Goal: Find specific page/section: Find specific page/section

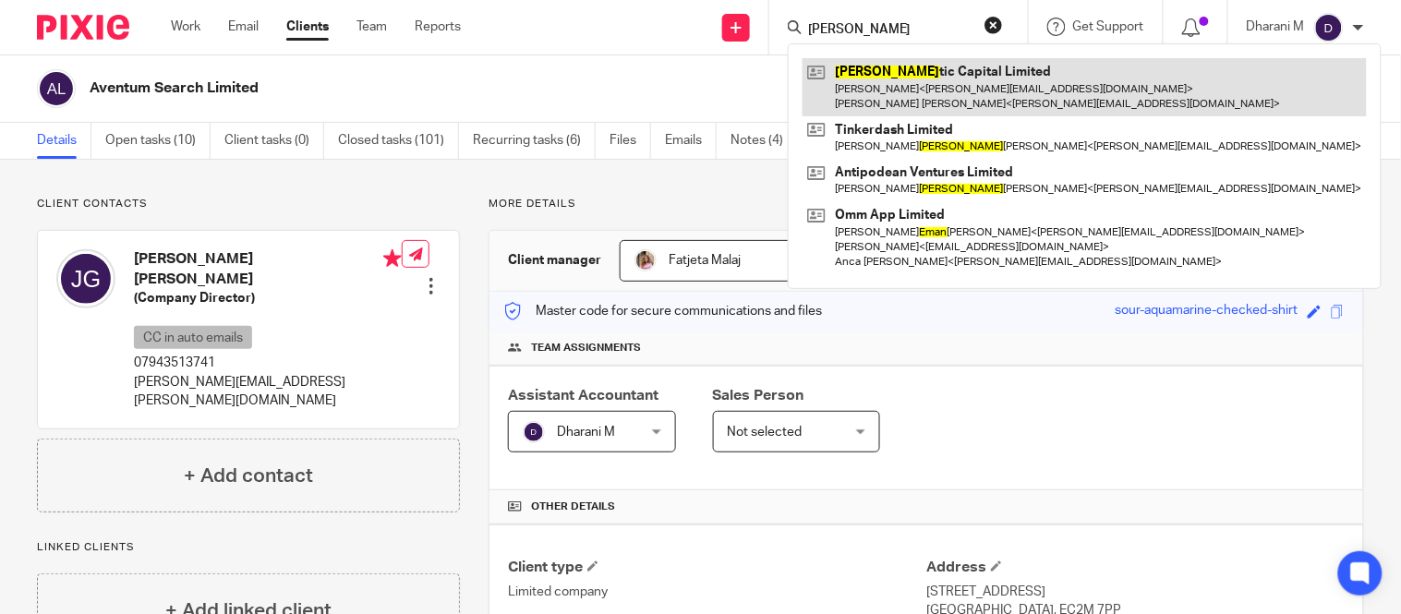
type input "seman"
click at [867, 63] on link at bounding box center [1085, 86] width 564 height 57
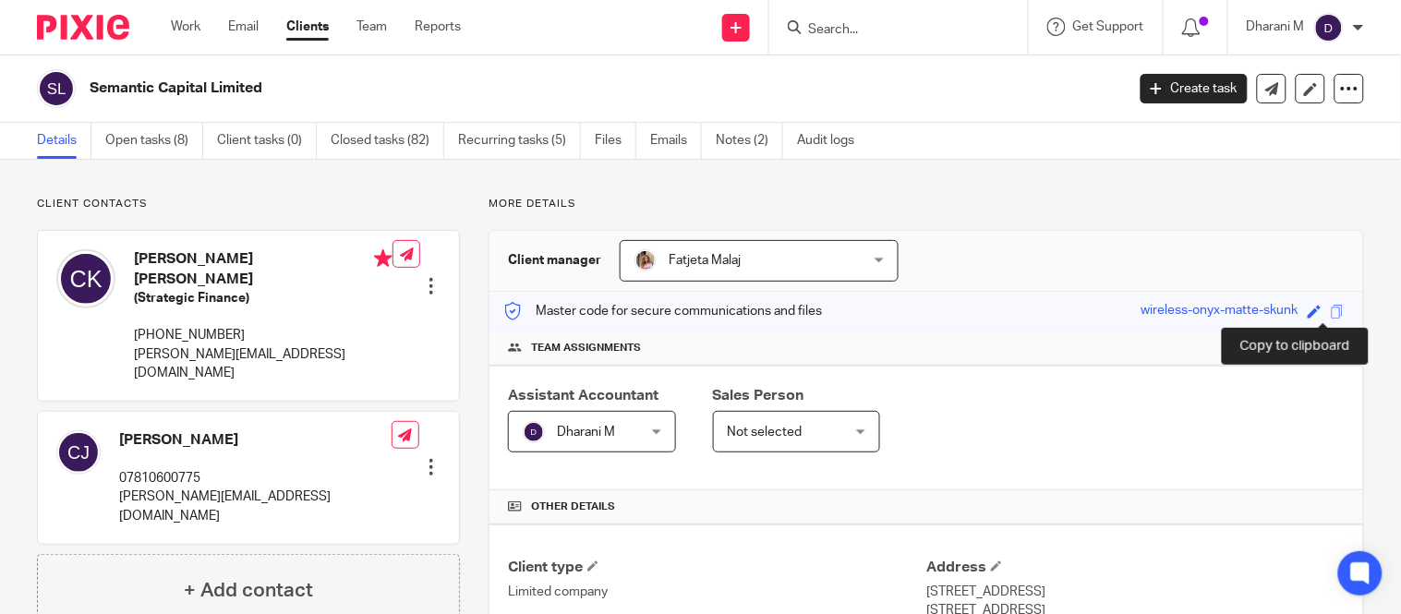
click at [1331, 309] on span at bounding box center [1338, 312] width 14 height 14
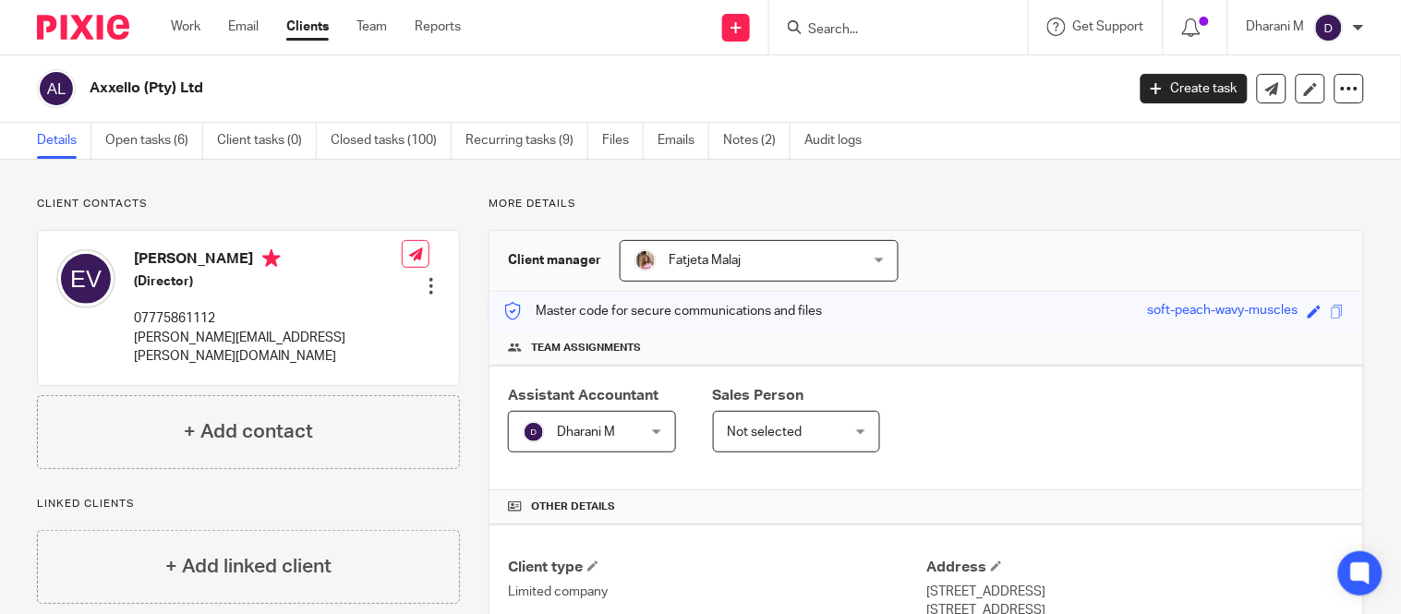
click at [903, 35] on input "Search" at bounding box center [889, 30] width 166 height 17
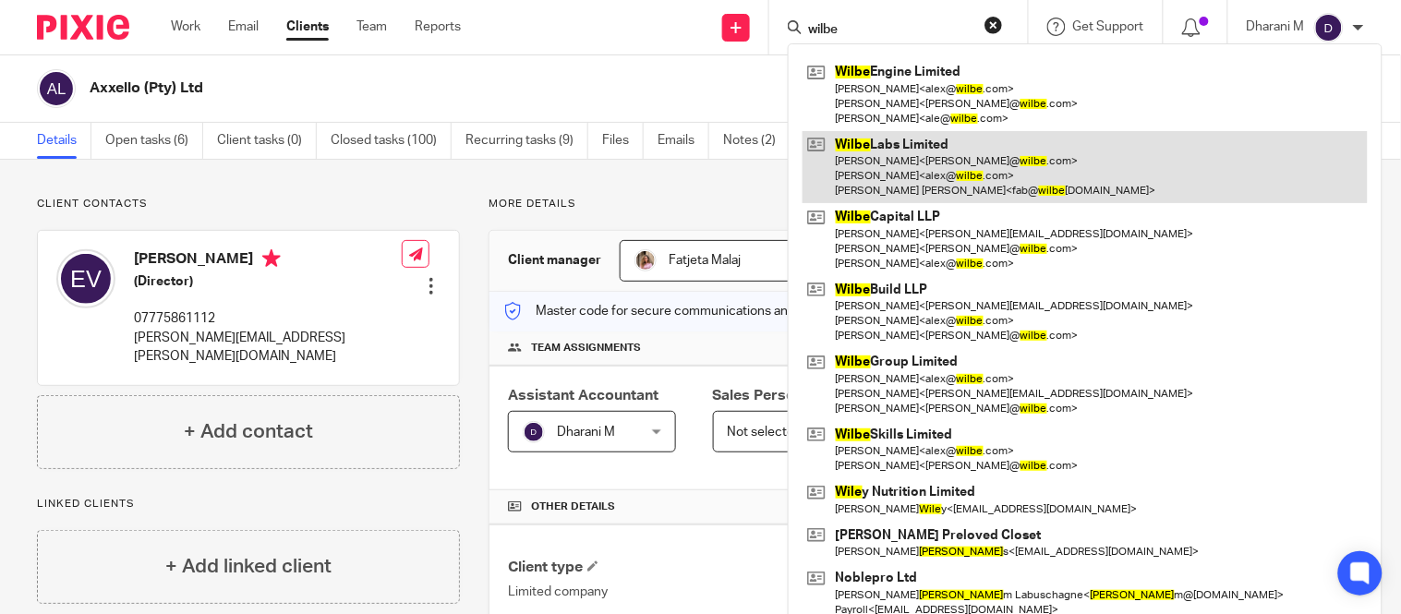
type input "wilbe"
click at [890, 167] on link at bounding box center [1085, 167] width 565 height 73
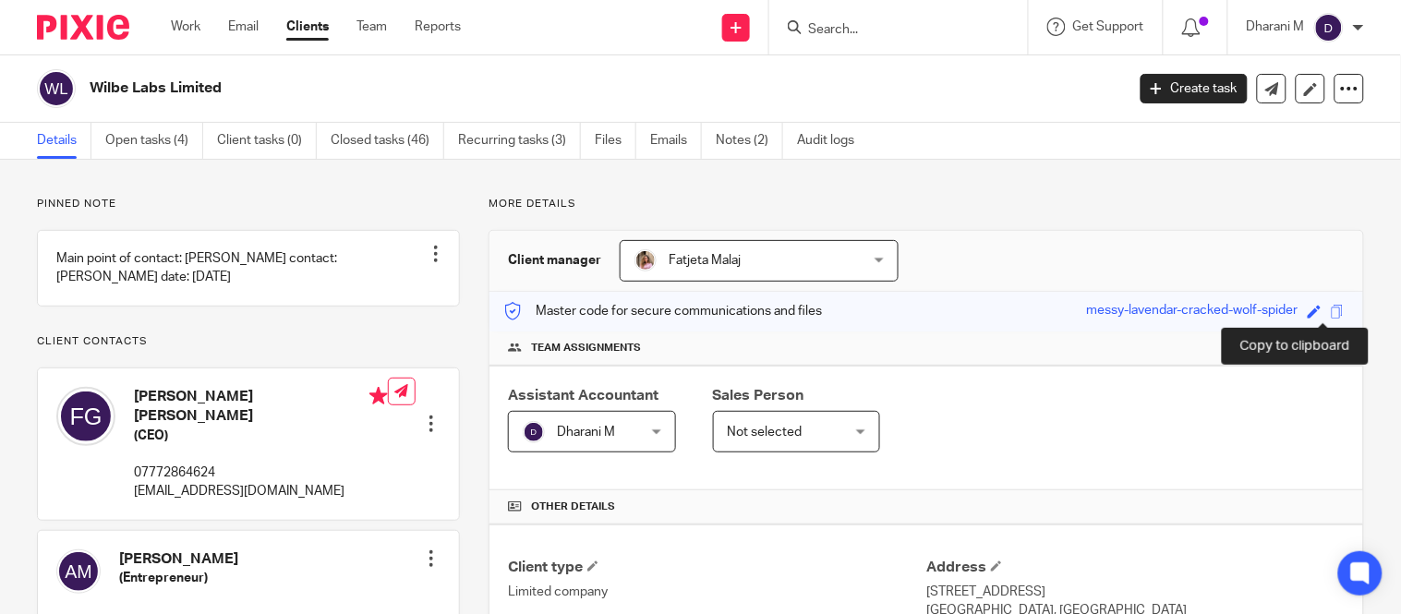
click at [1331, 309] on span at bounding box center [1338, 312] width 14 height 14
